Goal: Task Accomplishment & Management: Manage account settings

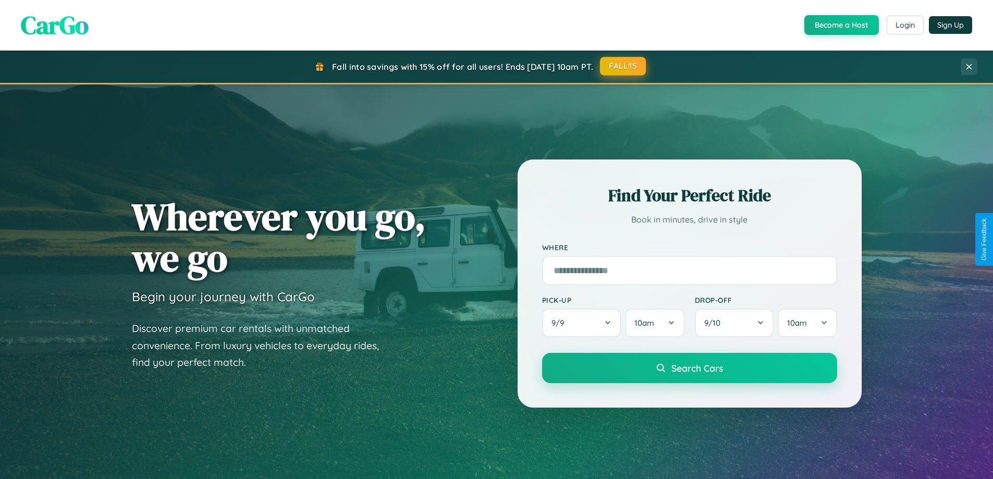
click at [623, 66] on button "FALL15" at bounding box center [623, 66] width 46 height 19
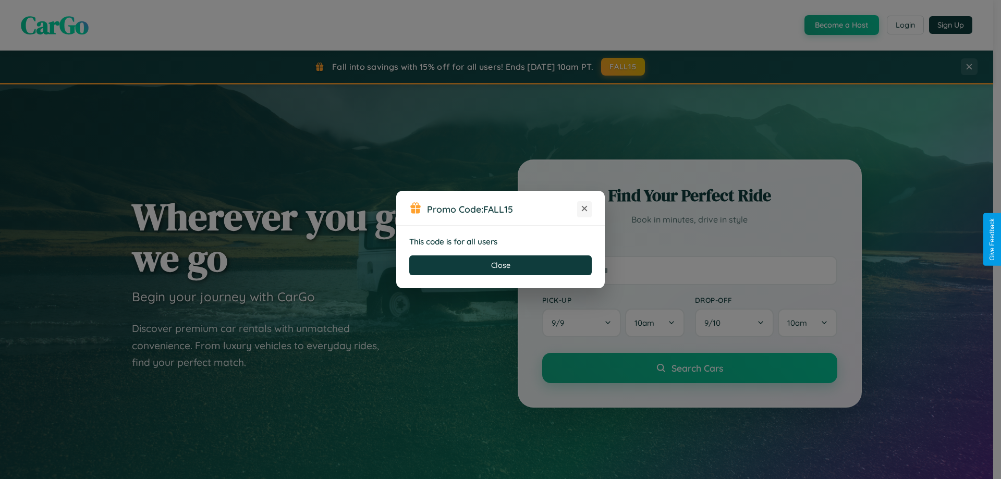
click at [584, 209] on icon at bounding box center [584, 208] width 10 height 10
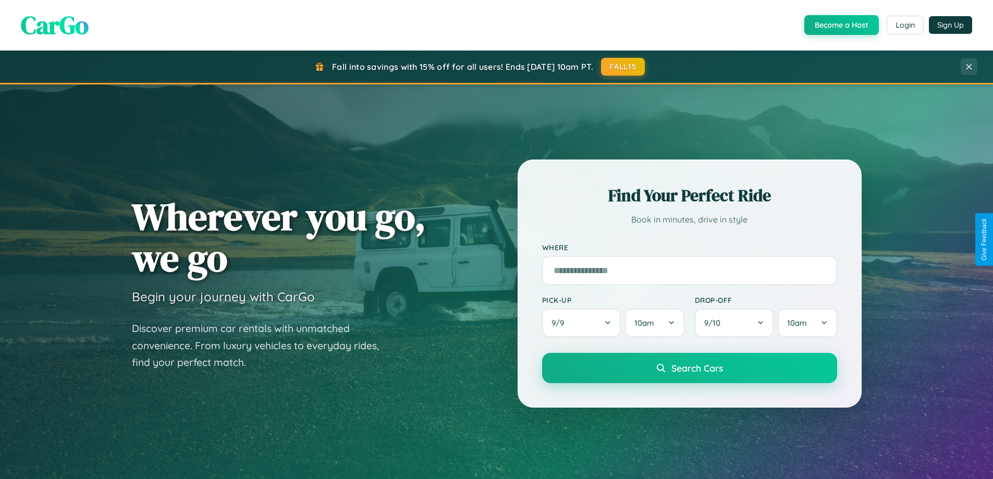
scroll to position [449, 0]
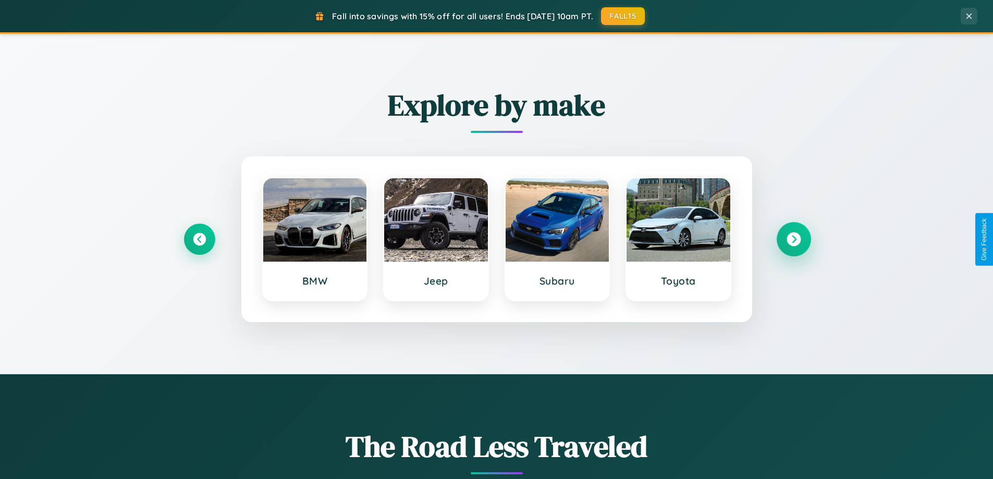
click at [793, 239] on icon at bounding box center [794, 239] width 14 height 14
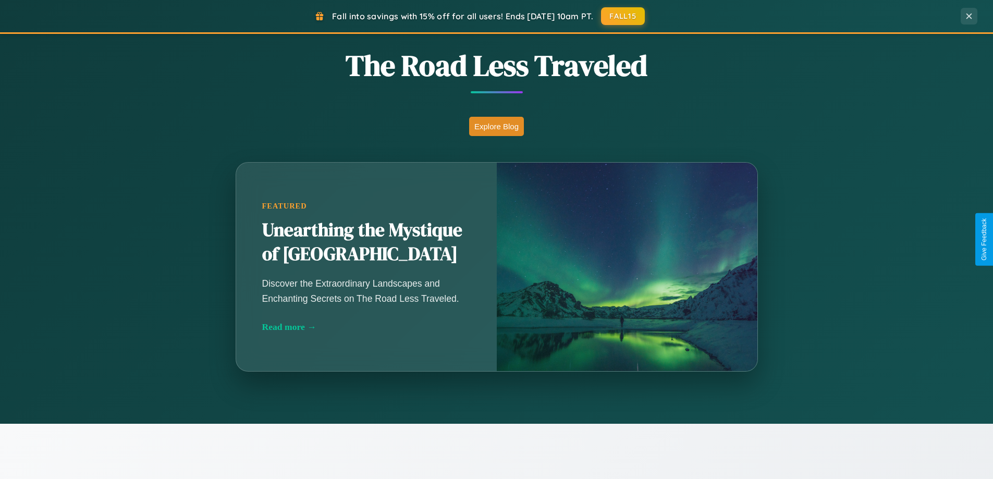
scroll to position [918, 0]
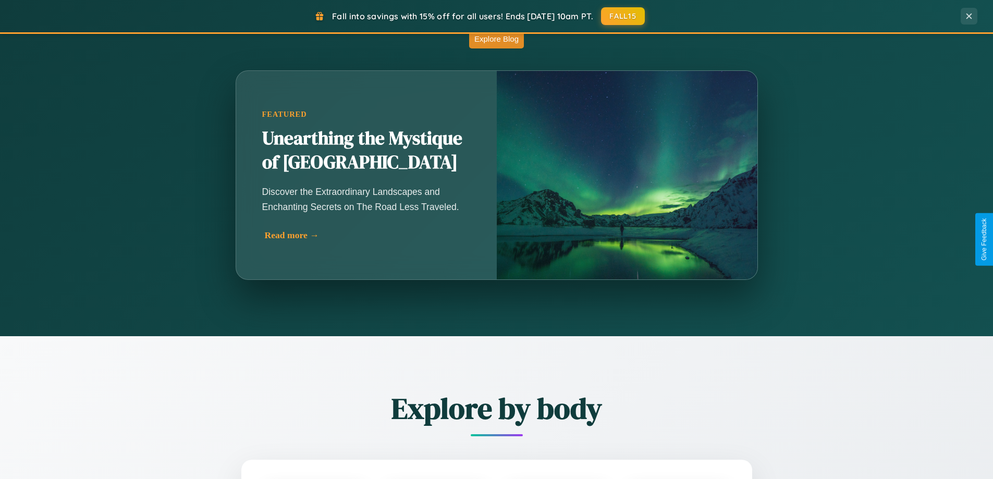
click at [367, 238] on div "Read more →" at bounding box center [369, 235] width 208 height 11
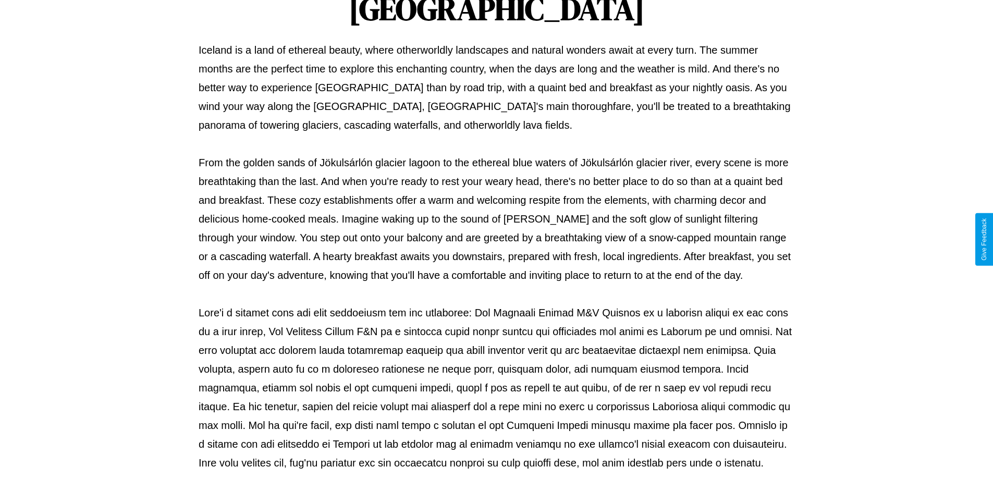
scroll to position [337, 0]
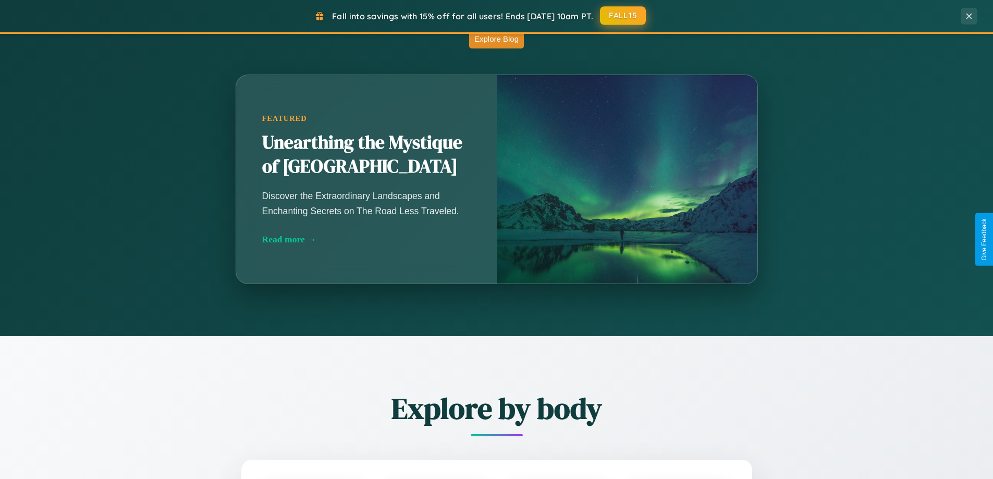
click at [623, 16] on button "FALL15" at bounding box center [623, 15] width 46 height 19
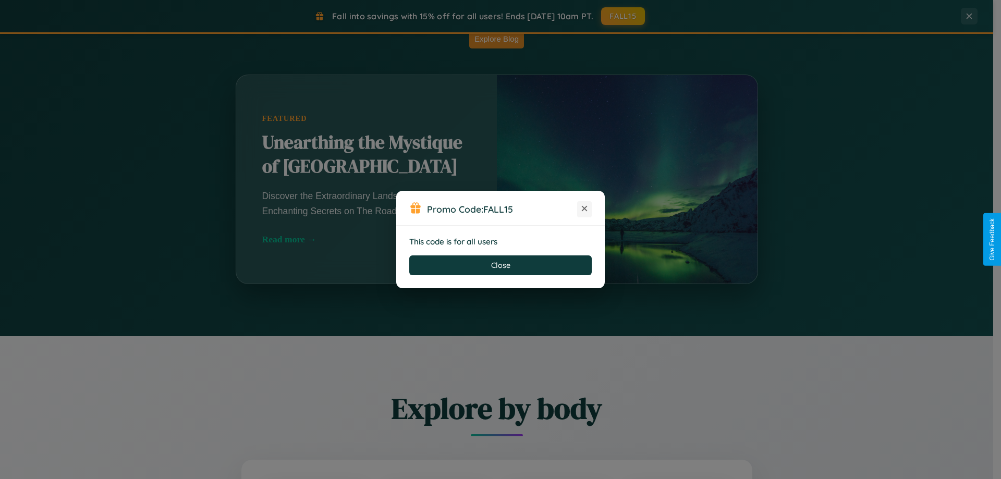
click at [584, 209] on icon at bounding box center [584, 208] width 10 height 10
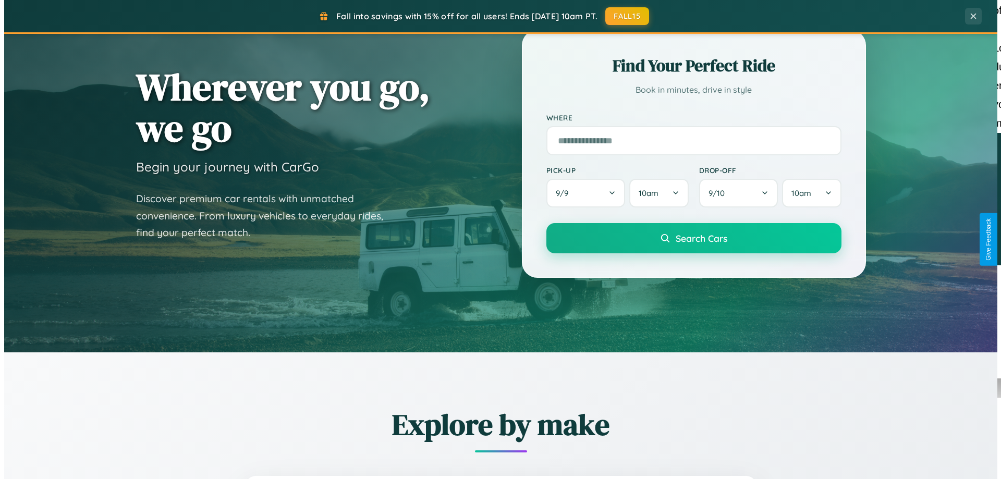
scroll to position [0, 0]
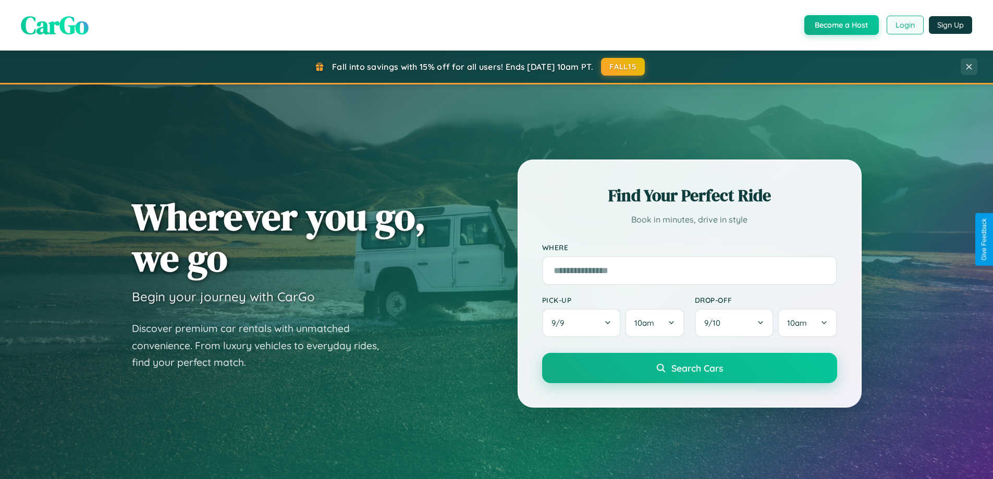
click at [904, 25] on button "Login" at bounding box center [905, 25] width 37 height 19
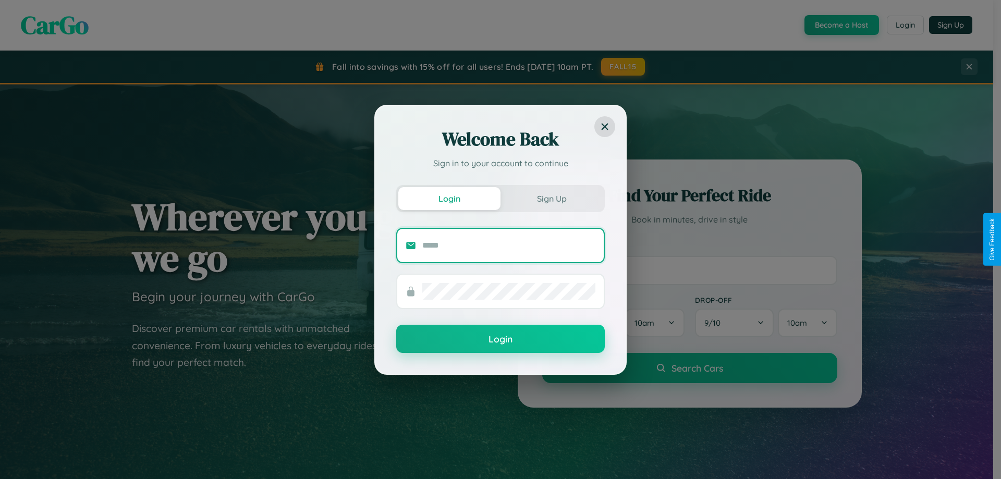
click at [509, 245] on input "text" at bounding box center [508, 245] width 173 height 17
type input "**********"
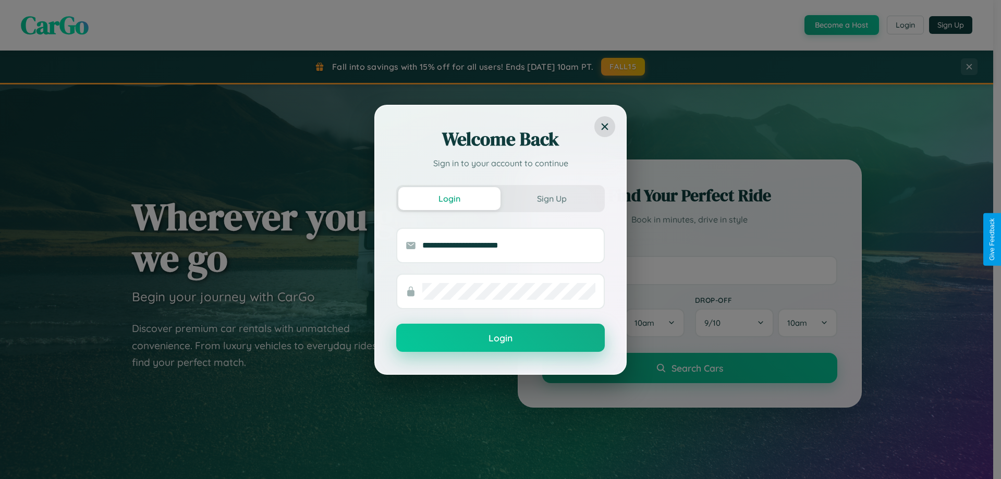
click at [500, 338] on button "Login" at bounding box center [500, 338] width 208 height 28
